Goal: Task Accomplishment & Management: Use online tool/utility

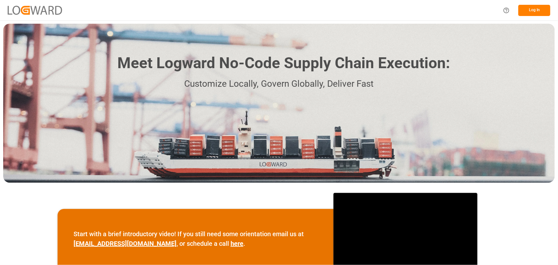
click at [531, 13] on button "Log In" at bounding box center [534, 10] width 32 height 11
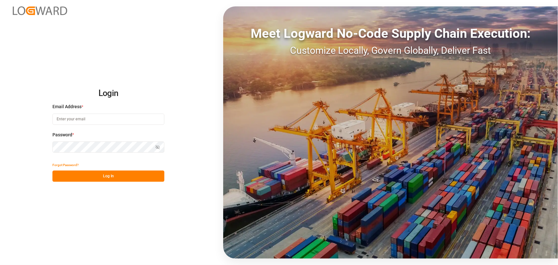
click at [116, 120] on input at bounding box center [108, 119] width 112 height 11
type input "[PERSON_NAME][EMAIL_ADDRESS][PERSON_NAME][DOMAIN_NAME]"
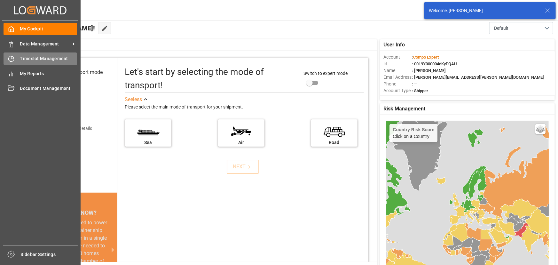
click at [13, 60] on icon at bounding box center [11, 59] width 6 height 6
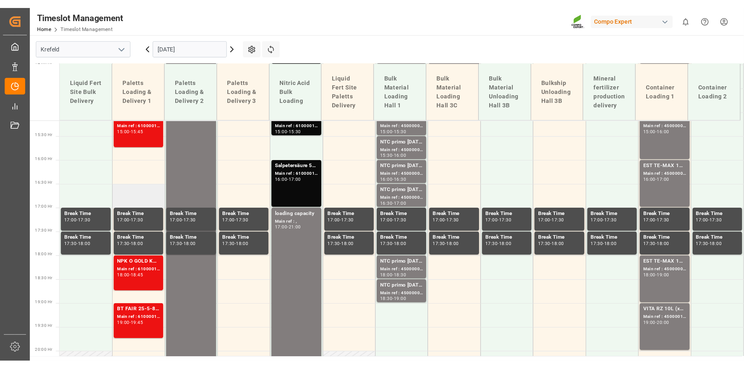
scroll to position [553, 0]
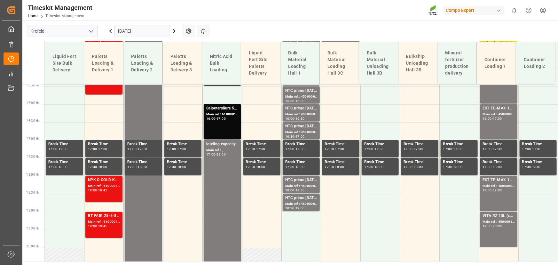
click at [135, 33] on input "[DATE]" at bounding box center [142, 31] width 56 height 12
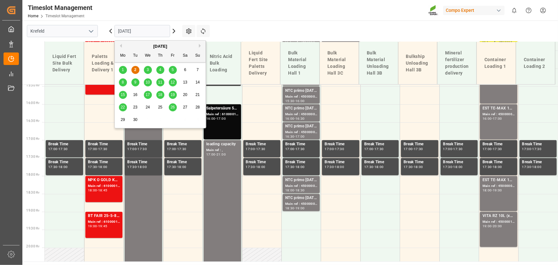
click at [146, 67] on div "3" at bounding box center [148, 70] width 8 height 8
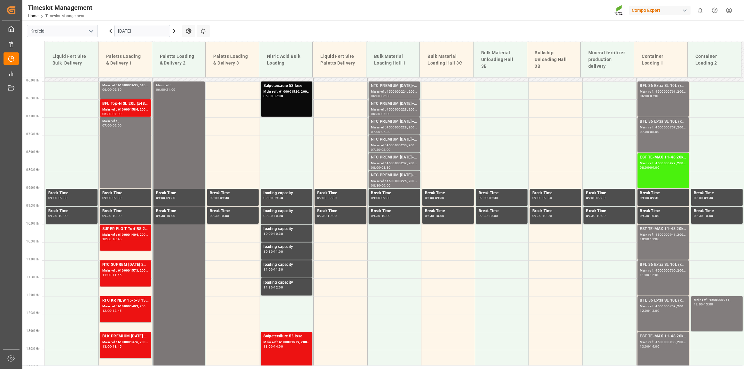
scroll to position [139, 0]
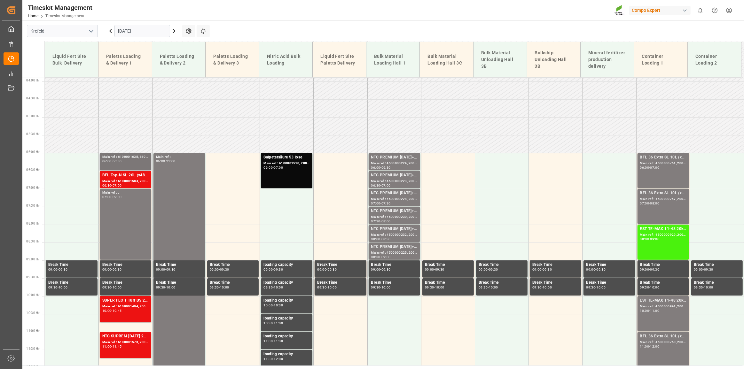
click at [138, 159] on div "Main ref : 6100001635, 6100001635" at bounding box center [125, 156] width 46 height 5
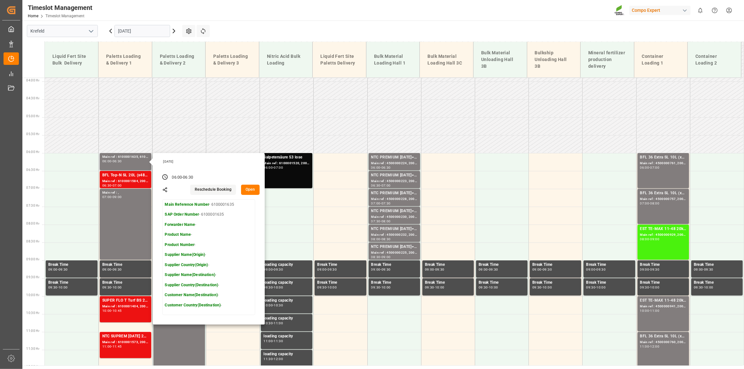
click at [249, 192] on button "Open" at bounding box center [250, 190] width 19 height 10
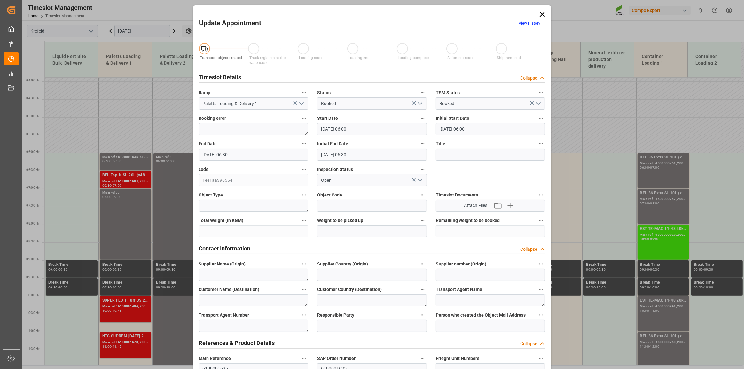
type input "[DATE] 06:00"
type input "[DATE] 06:30"
type input "[DATE] 11:56"
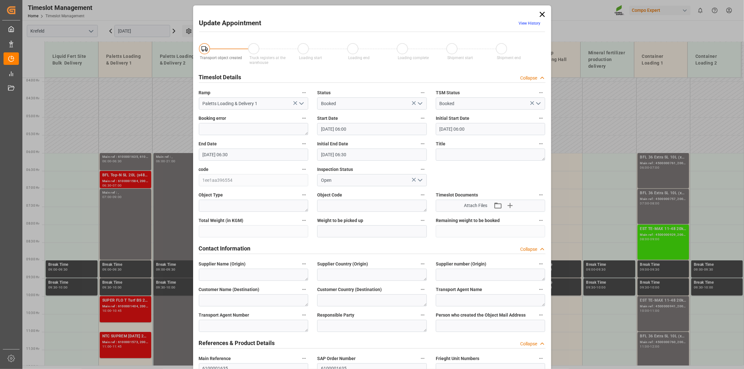
click at [527, 24] on link "View History" at bounding box center [530, 23] width 22 height 4
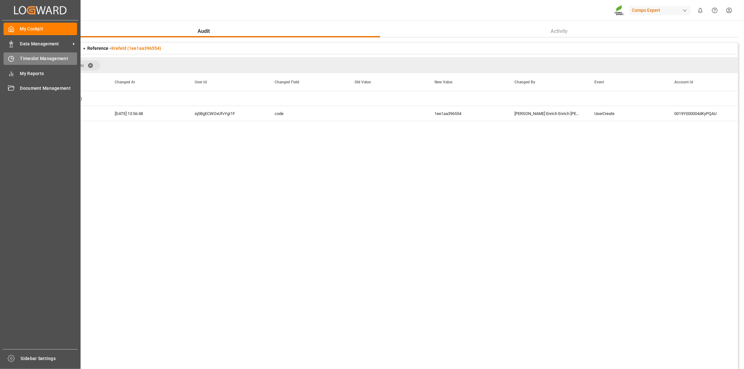
click at [12, 61] on icon at bounding box center [11, 59] width 6 height 6
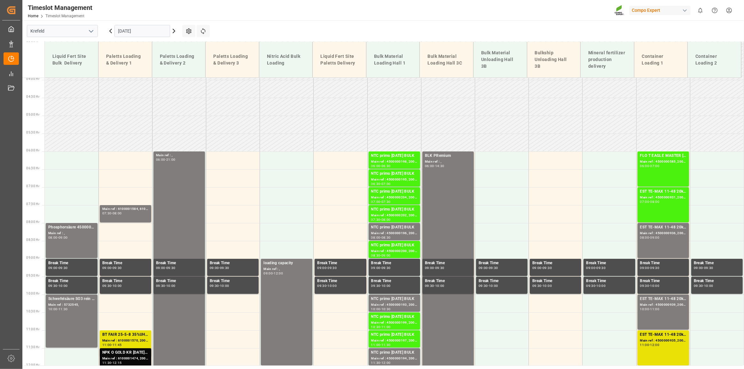
scroll to position [139, 0]
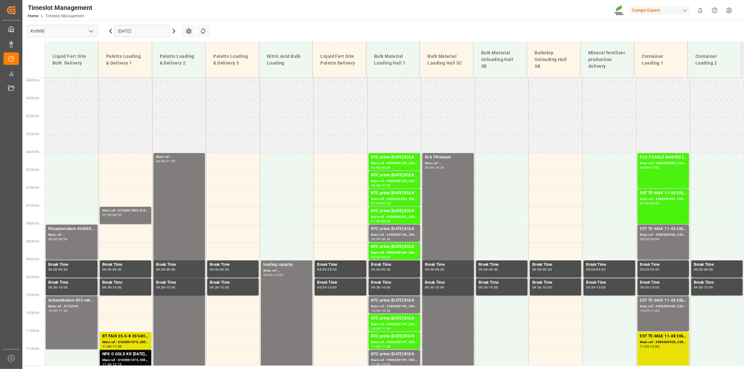
click at [142, 28] on input "[DATE]" at bounding box center [142, 31] width 56 height 12
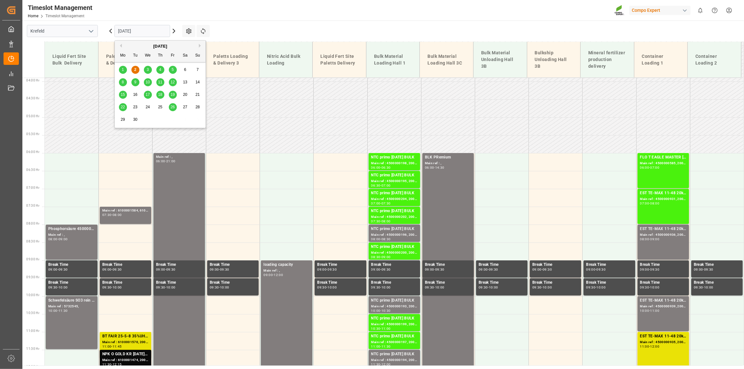
click at [149, 67] on div "3" at bounding box center [148, 70] width 8 height 8
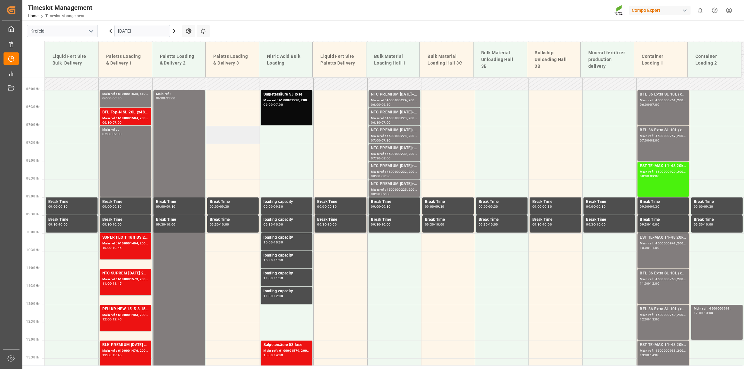
scroll to position [198, 0]
